Goal: Task Accomplishment & Management: Use online tool/utility

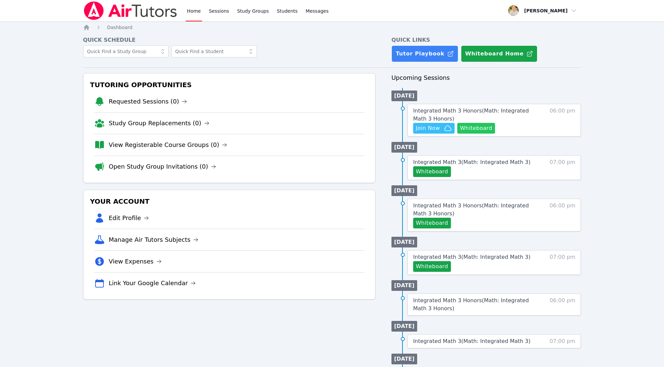
click at [475, 129] on button "Whiteboard" at bounding box center [476, 128] width 38 height 11
click at [215, 10] on link "Sessions" at bounding box center [218, 10] width 23 height 21
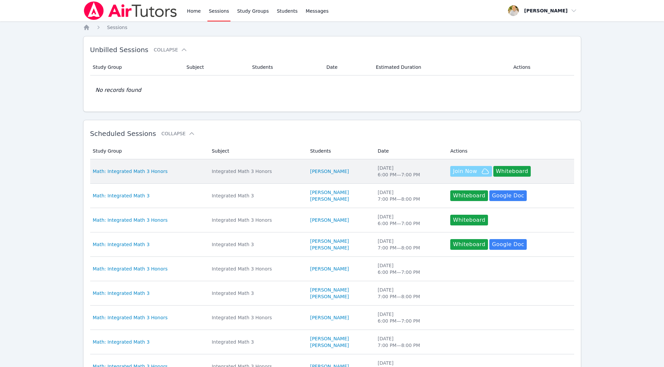
click at [471, 169] on span "Join Now" at bounding box center [465, 171] width 24 height 8
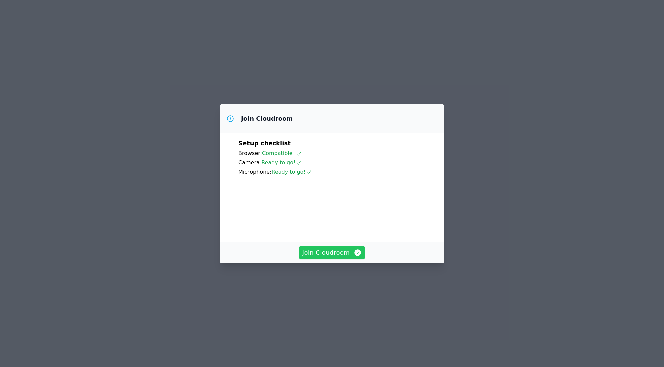
click at [330, 257] on span "Join Cloudroom" at bounding box center [332, 252] width 60 height 9
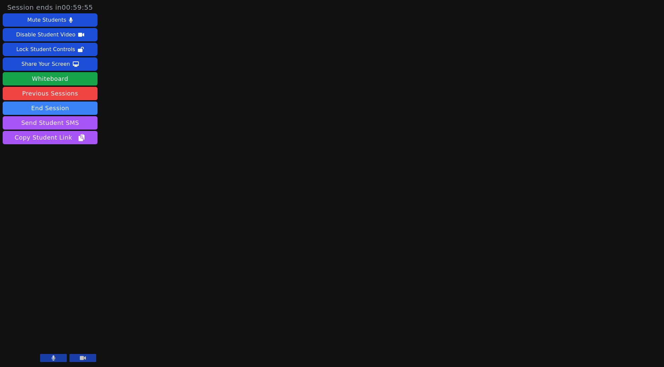
click at [56, 356] on button at bounding box center [53, 358] width 27 height 8
click at [51, 359] on icon at bounding box center [53, 357] width 7 height 5
click at [51, 359] on icon at bounding box center [53, 357] width 4 height 5
click at [51, 362] on button at bounding box center [53, 358] width 27 height 8
